Goal: Task Accomplishment & Management: Use online tool/utility

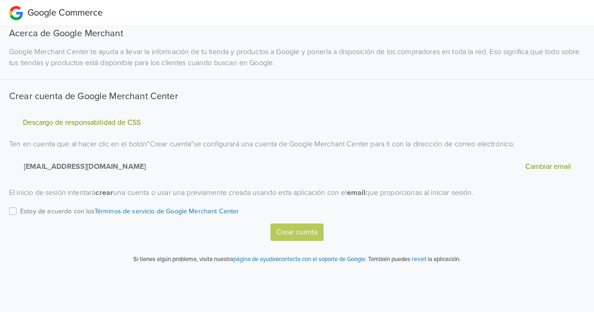
click at [17, 210] on div "Estoy de acuerdo con los Términos de servicio de Google Merchant Center" at bounding box center [297, 214] width 576 height 18
click at [20, 210] on label "Estoy de acuerdo con los Términos de servicio de Google Merchant Center" at bounding box center [129, 214] width 219 height 18
click at [0, 0] on input "Estoy de acuerdo con los Términos de servicio de Google Merchant Center" at bounding box center [0, 0] width 0 height 0
click at [287, 232] on button "Crear cuenta" at bounding box center [297, 231] width 53 height 17
click at [20, 211] on label "Estoy de acuerdo con los Términos de servicio de Google Merchant Center" at bounding box center [129, 214] width 219 height 18
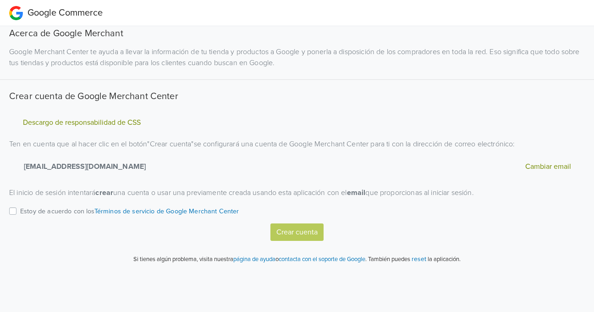
click at [0, 0] on input "Estoy de acuerdo con los Términos de servicio de Google Merchant Center" at bounding box center [0, 0] width 0 height 0
click at [290, 231] on button "Crear cuenta" at bounding box center [297, 231] width 53 height 17
click at [20, 209] on label "Estoy de acuerdo con los Términos de servicio de Google Merchant Center" at bounding box center [129, 214] width 219 height 18
click at [0, 0] on input "Estoy de acuerdo con los Términos de servicio de Google Merchant Center" at bounding box center [0, 0] width 0 height 0
click at [293, 231] on button "Crear cuenta" at bounding box center [297, 231] width 53 height 17
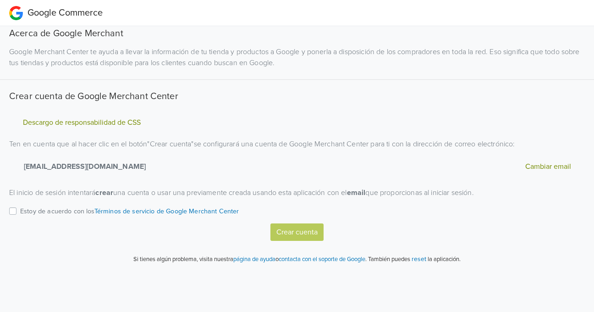
click at [117, 121] on button "Descargo de responsabilidad de CSS" at bounding box center [81, 123] width 123 height 10
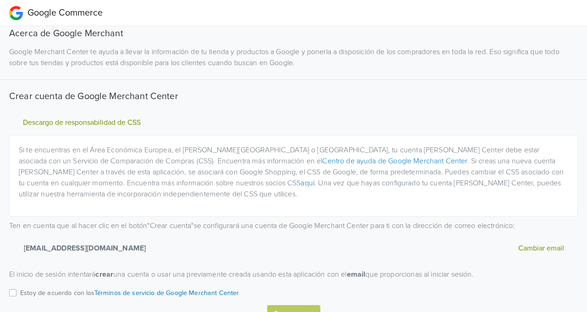
click at [117, 121] on button "Descargo de responsabilidad de CSS" at bounding box center [81, 123] width 123 height 10
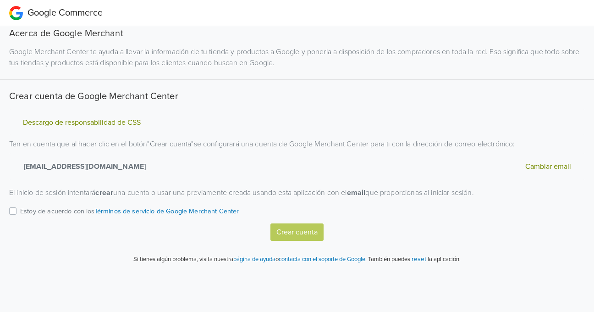
click at [291, 231] on div "Crear cuenta" at bounding box center [297, 231] width 576 height 17
click at [20, 209] on label "Estoy de acuerdo con los Términos de servicio de Google Merchant Center" at bounding box center [129, 214] width 219 height 18
click at [0, 0] on input "Estoy de acuerdo con los Términos de servicio de Google Merchant Center" at bounding box center [0, 0] width 0 height 0
click at [288, 228] on button "Crear cuenta" at bounding box center [297, 231] width 53 height 17
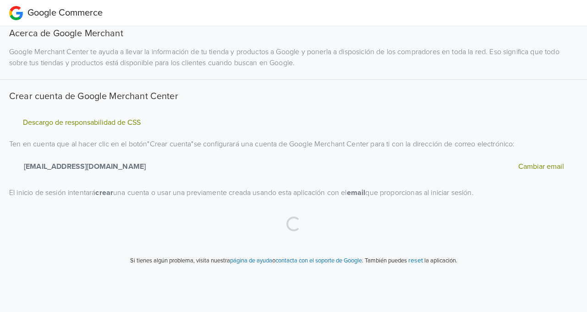
select select "cl"
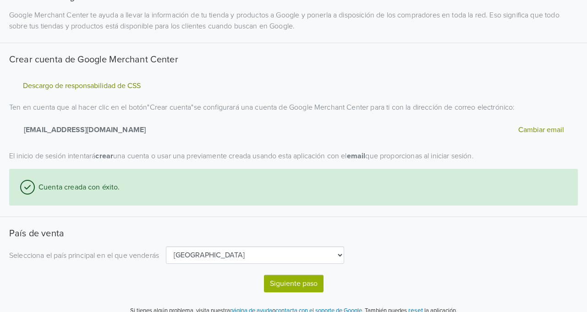
scroll to position [47, 0]
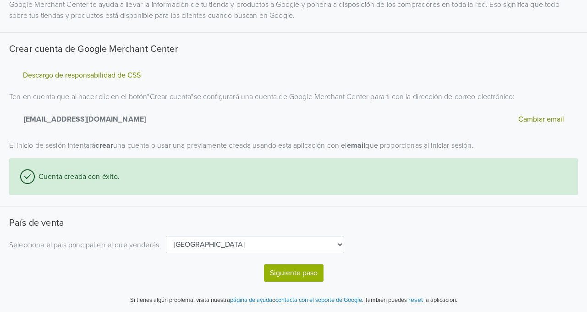
click at [285, 275] on button "Siguiente paso" at bounding box center [294, 272] width 60 height 17
select select "cl"
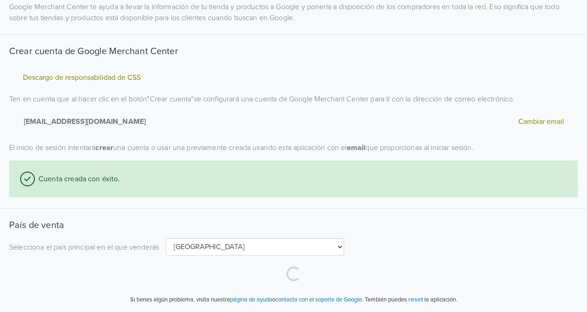
scroll to position [44, 0]
select select "cl"
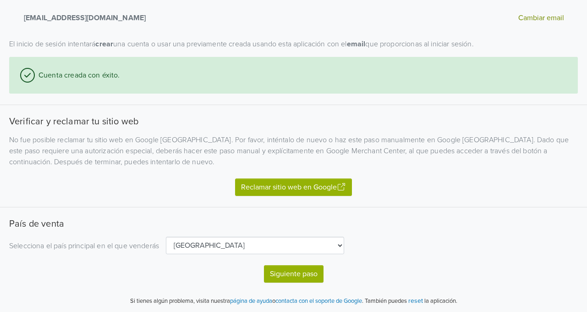
scroll to position [149, 0]
click at [284, 185] on button "Reclamar sitio web en Google" at bounding box center [293, 186] width 117 height 17
click at [306, 275] on button "Siguiente paso" at bounding box center [294, 273] width 60 height 17
select select "cl"
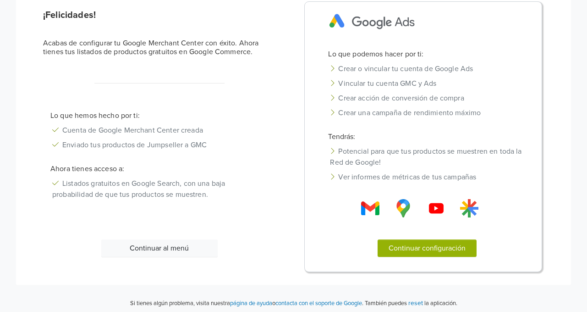
scroll to position [44, 0]
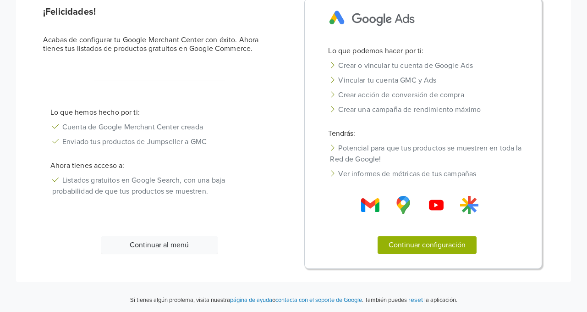
click at [404, 245] on button "Continuar configuración" at bounding box center [427, 244] width 99 height 17
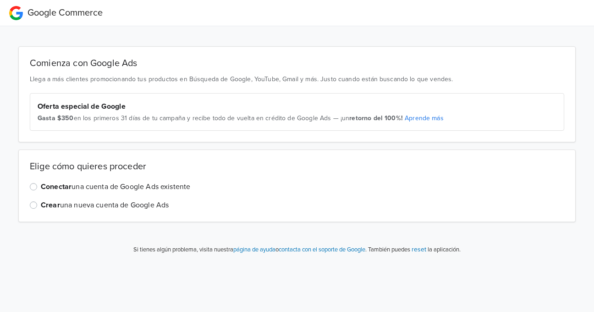
click at [41, 183] on label "Conectar una cuenta de Google Ads existente" at bounding box center [115, 186] width 149 height 11
click at [0, 0] on input "Conectar una cuenta de Google Ads existente" at bounding box center [0, 0] width 0 height 0
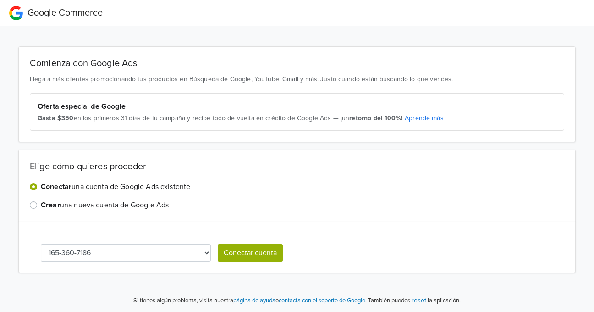
click at [249, 249] on button "Conectar cuenta" at bounding box center [250, 252] width 65 height 17
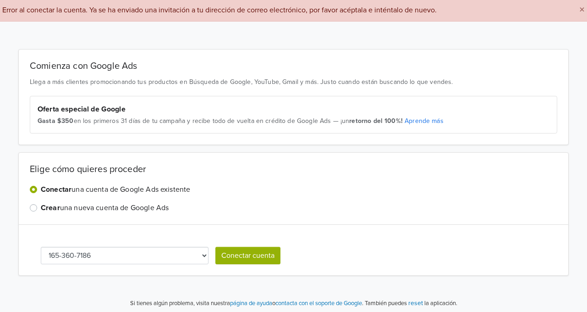
scroll to position [41, 0]
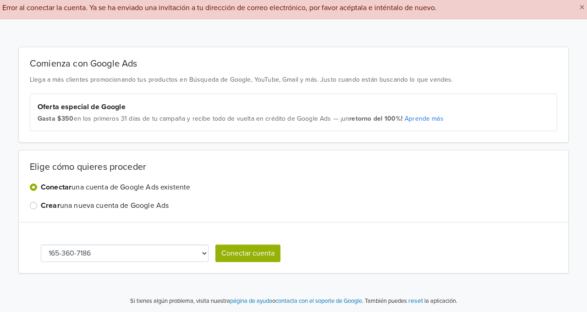
click at [205, 253] on select "165-360-7186" at bounding box center [125, 252] width 168 height 17
click at [246, 215] on div "Elige cómo quieres proceder Conectar una cuenta de Google Ads existente Crear u…" at bounding box center [293, 186] width 551 height 72
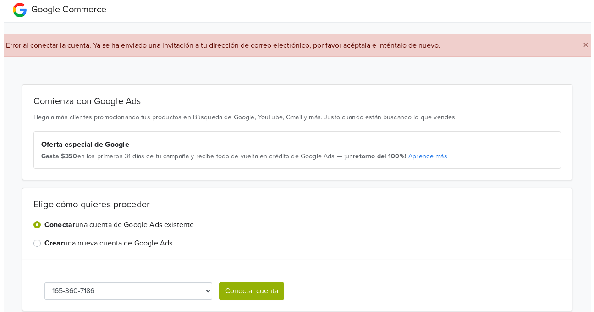
scroll to position [0, 0]
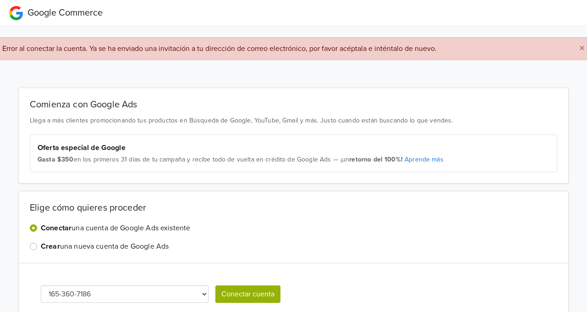
click at [580, 48] on span "×" at bounding box center [583, 48] width 6 height 13
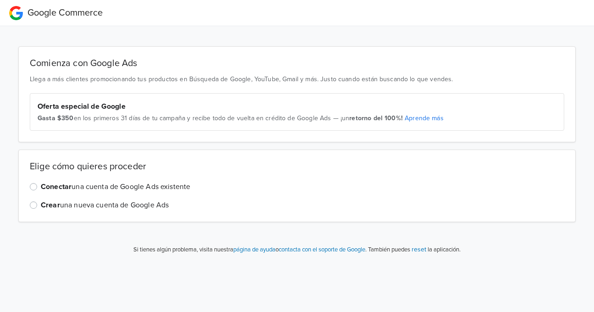
click at [41, 185] on label "Conectar una cuenta de Google Ads existente" at bounding box center [115, 186] width 149 height 11
click at [0, 0] on input "Conectar una cuenta de Google Ads existente" at bounding box center [0, 0] width 0 height 0
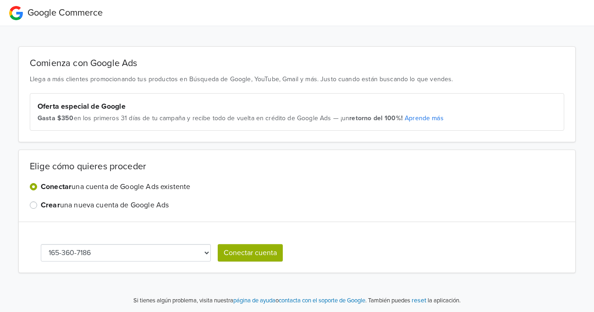
click at [275, 250] on button "Conectar cuenta" at bounding box center [250, 252] width 65 height 17
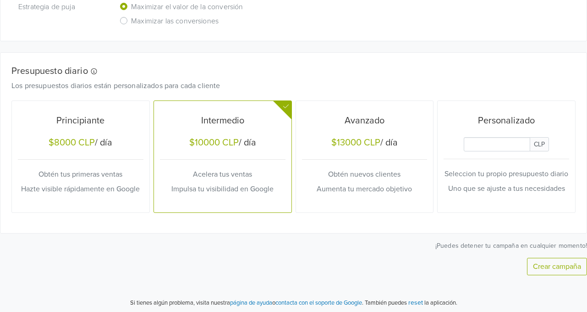
scroll to position [255, 0]
click at [501, 144] on input "Daily Custom Budget" at bounding box center [497, 143] width 66 height 14
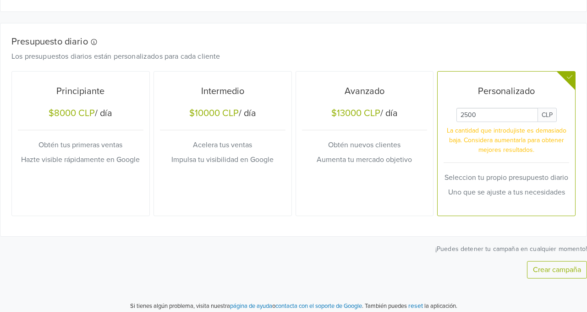
scroll to position [288, 0]
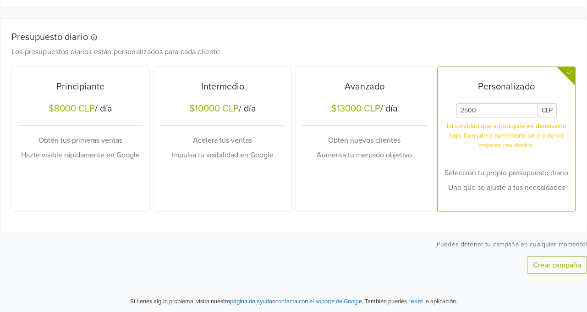
drag, startPoint x: 478, startPoint y: 110, endPoint x: 453, endPoint y: 106, distance: 25.0
click at [453, 106] on div "CLP La cantidad que introdujiste es demasiado baja. Considera aumentarla para o…" at bounding box center [507, 126] width 126 height 47
click at [402, 228] on div "Presupuesto diario Los presupuestos diarios están personalizados para cada clie…" at bounding box center [293, 125] width 586 height 213
click at [477, 109] on input "Daily Custom Budget" at bounding box center [498, 110] width 82 height 14
click at [396, 205] on div "Avanzado $13000 CLP / día Obtén nuevos clientes Aumenta tu mercado objetivo" at bounding box center [365, 139] width 126 height 138
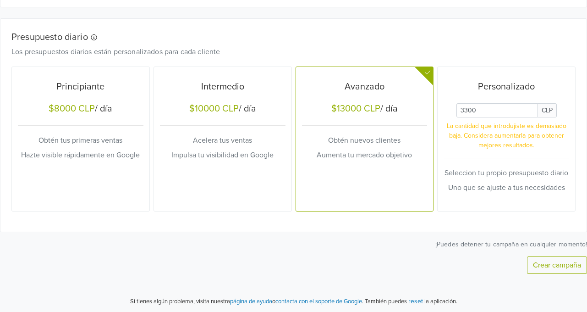
click at [76, 179] on div "Principiante $8000 CLP / día Obtén tus primeras ventas Hazte visible rápidament…" at bounding box center [81, 139] width 126 height 138
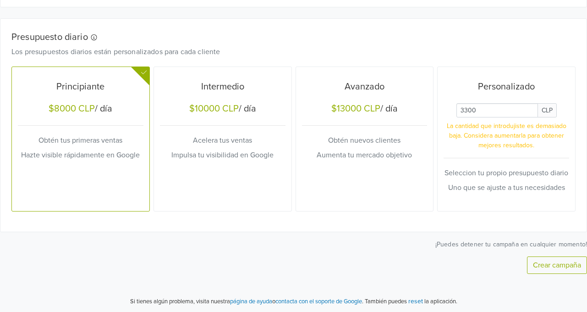
drag, startPoint x: 487, startPoint y: 109, endPoint x: 455, endPoint y: 106, distance: 32.6
click at [455, 106] on div "CLP La cantidad que introdujiste es demasiado baja. Considera aumentarla para o…" at bounding box center [507, 126] width 126 height 47
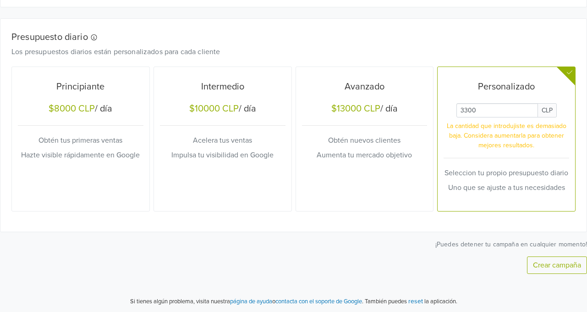
click at [320, 256] on div "Crear campaña" at bounding box center [293, 264] width 587 height 17
drag, startPoint x: 479, startPoint y: 107, endPoint x: 460, endPoint y: 106, distance: 18.8
click at [460, 106] on input "Daily Custom Budget" at bounding box center [498, 110] width 82 height 14
click at [369, 246] on p "¡Puedes detener tu campaña en cualquier momento!" at bounding box center [293, 244] width 587 height 10
drag, startPoint x: 484, startPoint y: 110, endPoint x: 452, endPoint y: 108, distance: 32.6
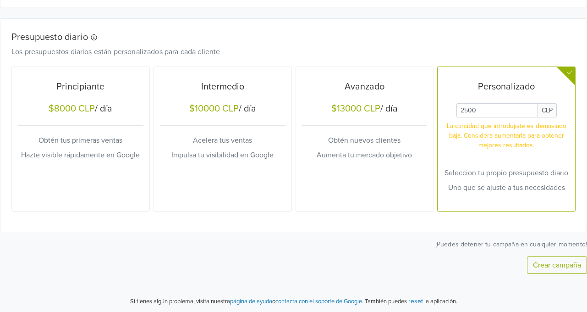
click at [452, 108] on div "CLP La cantidad que introdujiste es demasiado baja. Considera aumentarla para o…" at bounding box center [507, 126] width 126 height 47
type input "3400"
click at [391, 218] on div "Presupuesto diario Los presupuestos diarios están personalizados para cada clie…" at bounding box center [293, 125] width 586 height 213
click at [549, 264] on button "Crear campaña" at bounding box center [557, 264] width 60 height 17
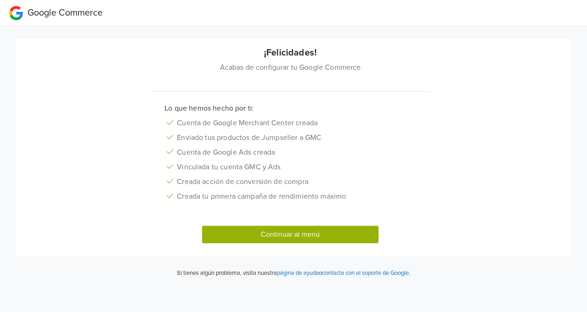
scroll to position [0, 0]
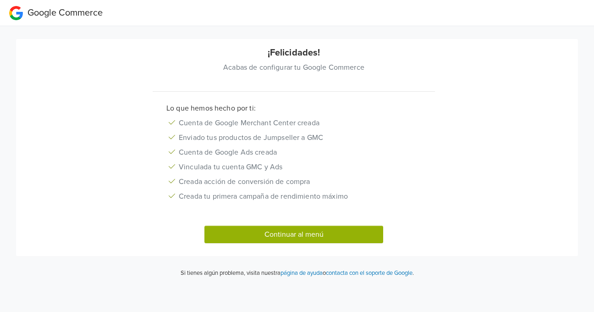
click at [299, 232] on button "Continuar al menú" at bounding box center [294, 234] width 179 height 17
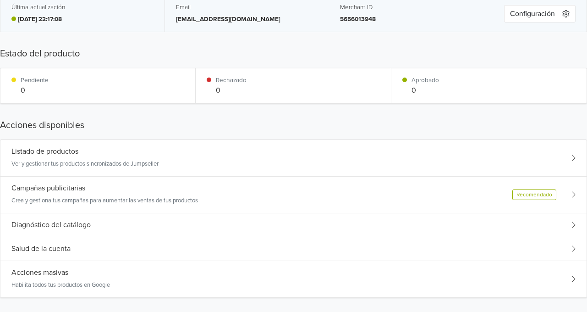
scroll to position [46, 0]
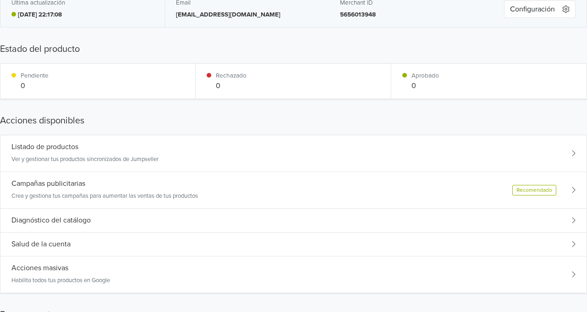
click at [277, 184] on div "Campañas publicitarias Crea y gestiona tus campañas para aumentar las ventas de…" at bounding box center [293, 190] width 586 height 37
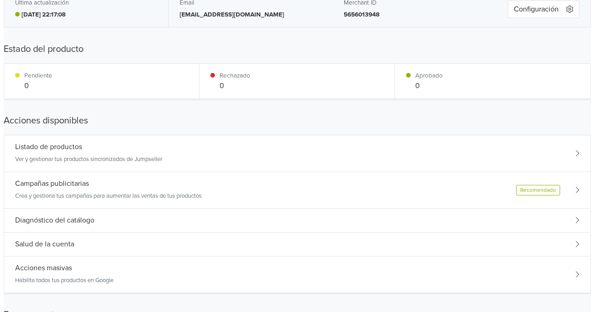
scroll to position [0, 0]
